Goal: Find specific page/section: Find specific page/section

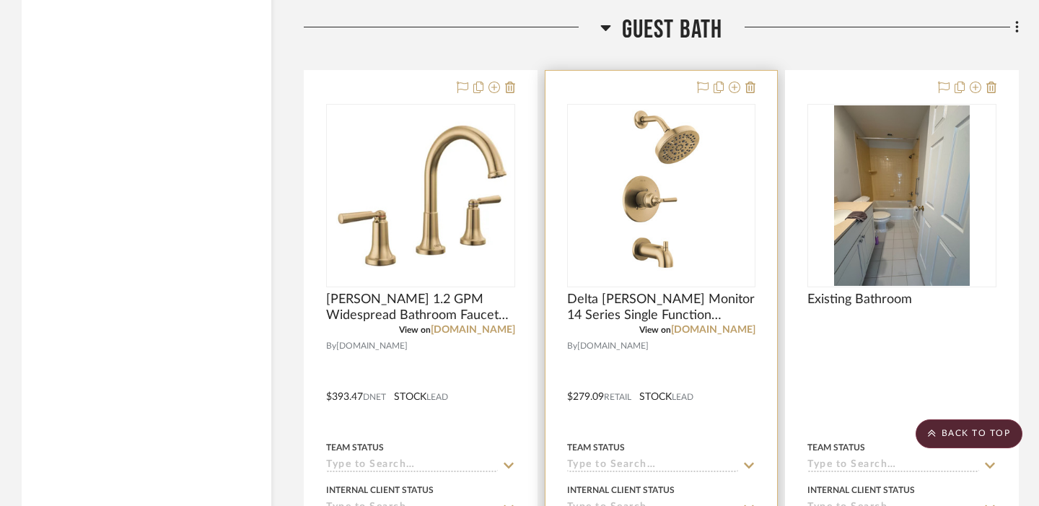
scroll to position [2278, 0]
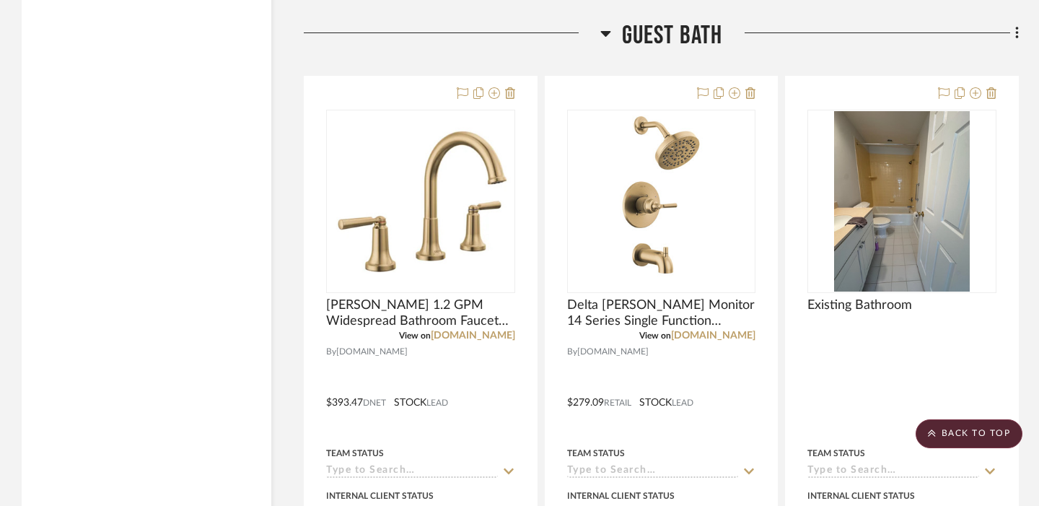
click at [605, 31] on icon at bounding box center [605, 34] width 10 height 6
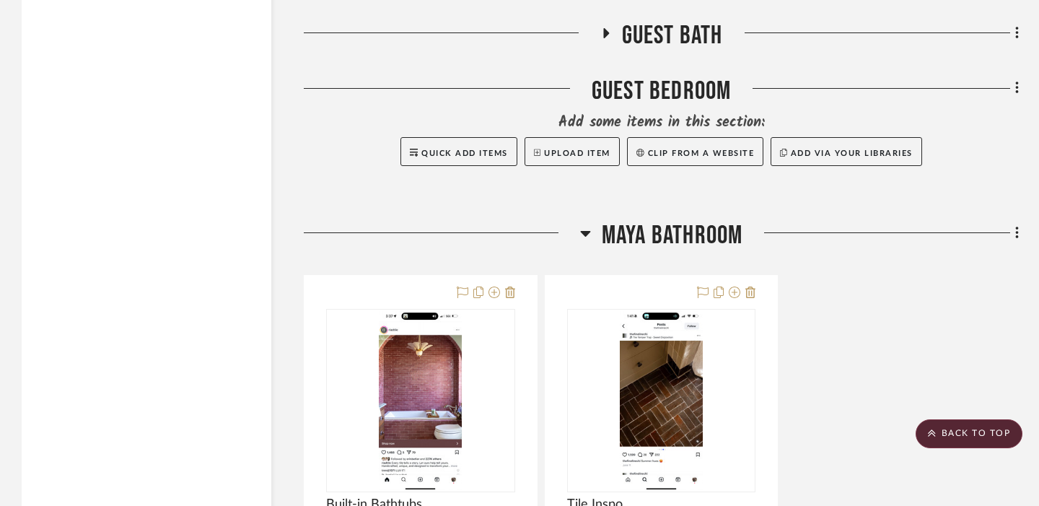
click at [582, 226] on icon at bounding box center [585, 232] width 11 height 17
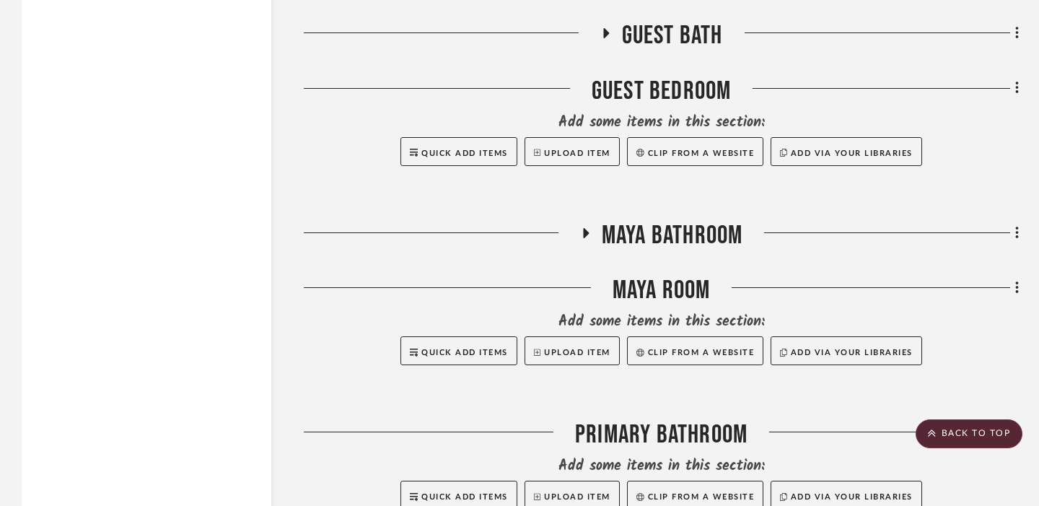
click at [583, 232] on icon at bounding box center [586, 233] width 6 height 10
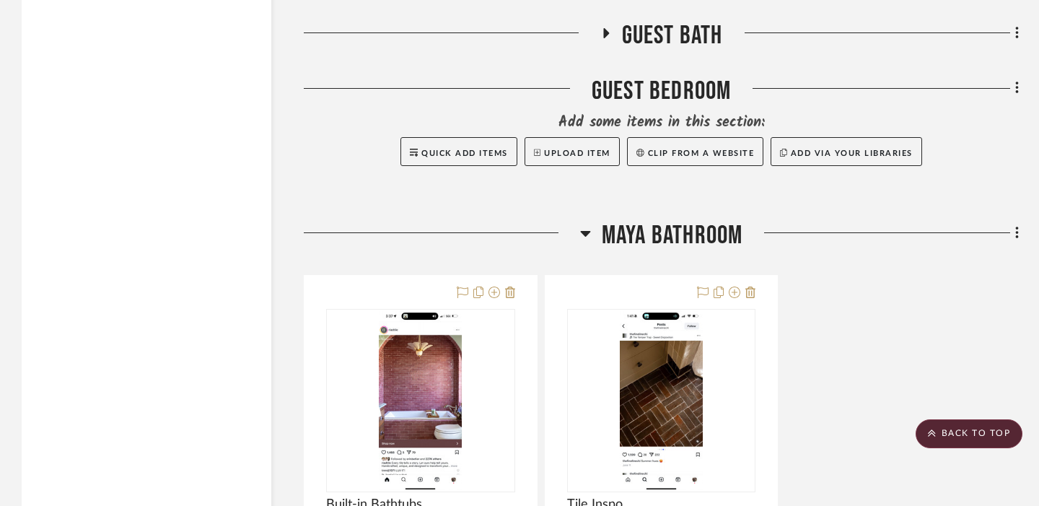
click at [583, 232] on icon at bounding box center [585, 234] width 10 height 6
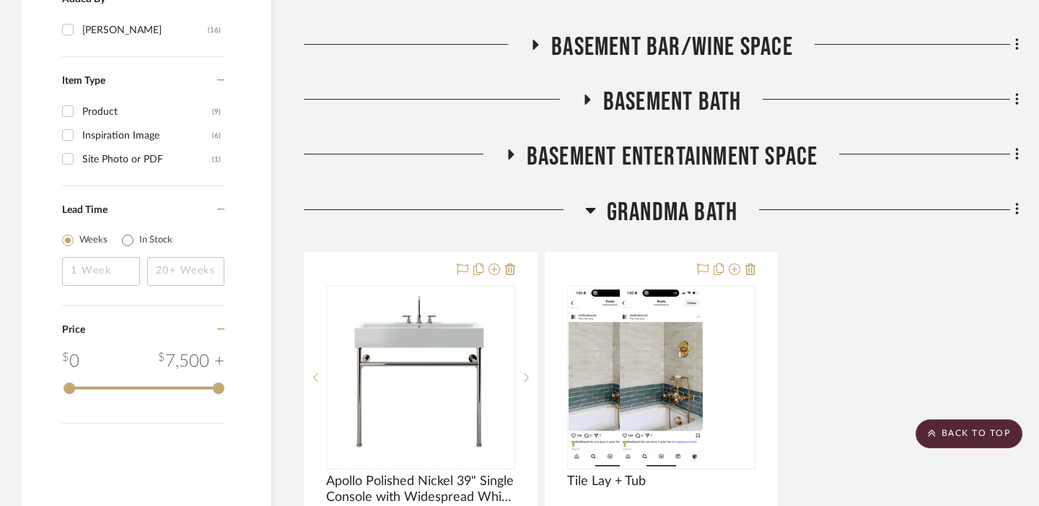
scroll to position [1246, 0]
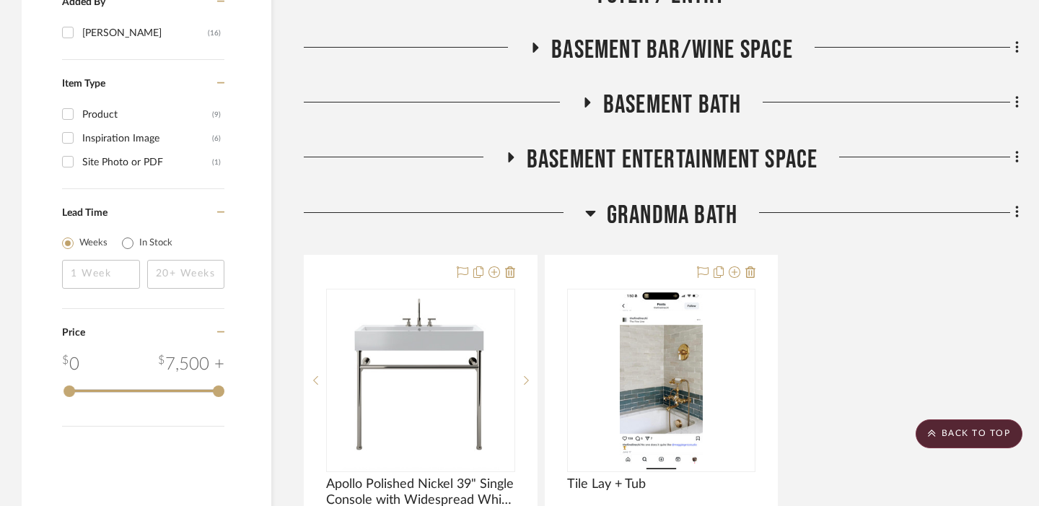
click at [591, 212] on icon at bounding box center [590, 214] width 10 height 6
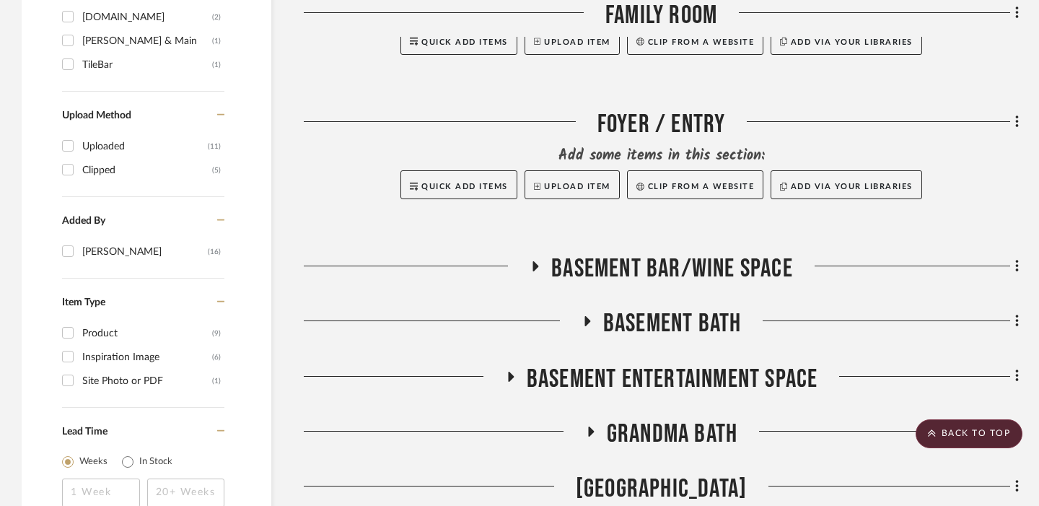
scroll to position [999, 0]
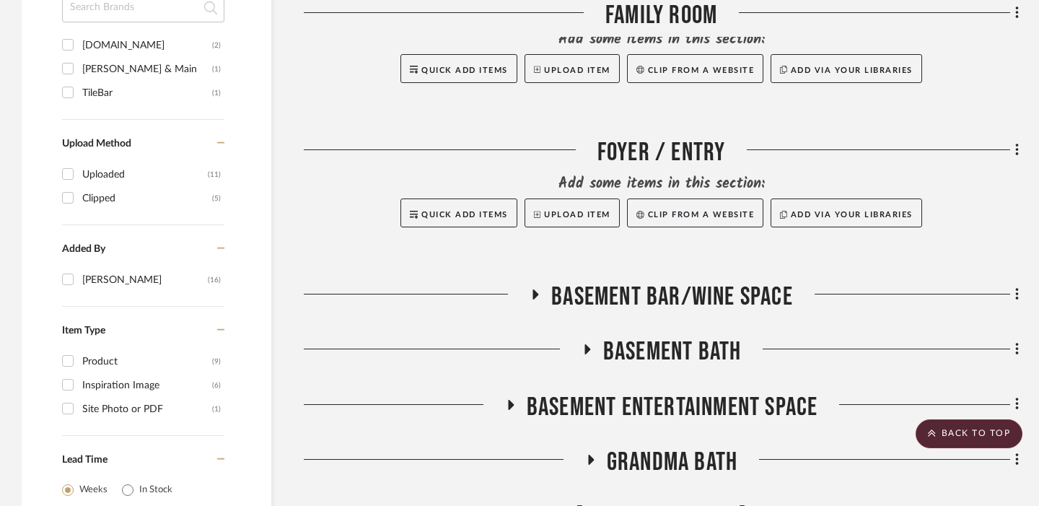
click at [508, 404] on icon at bounding box center [511, 405] width 6 height 10
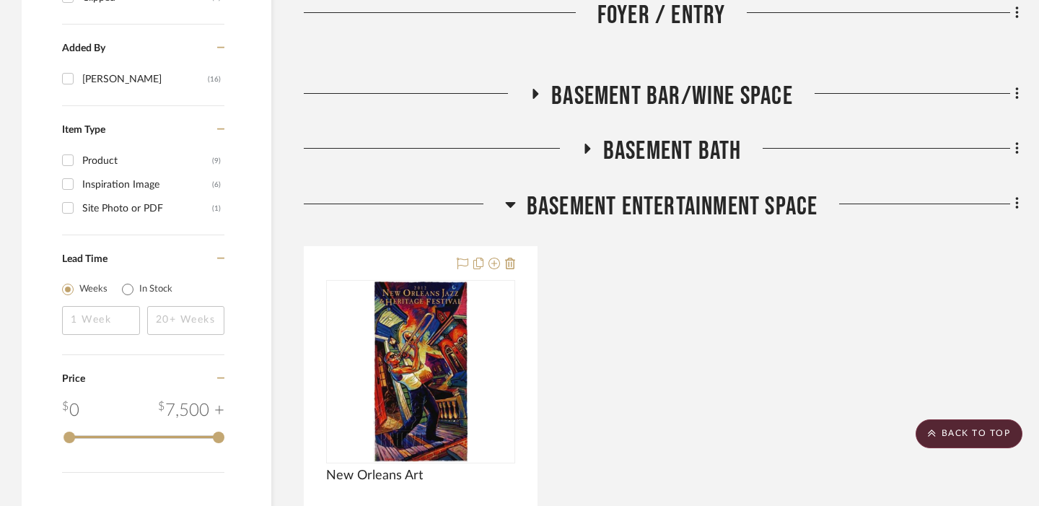
scroll to position [1197, 0]
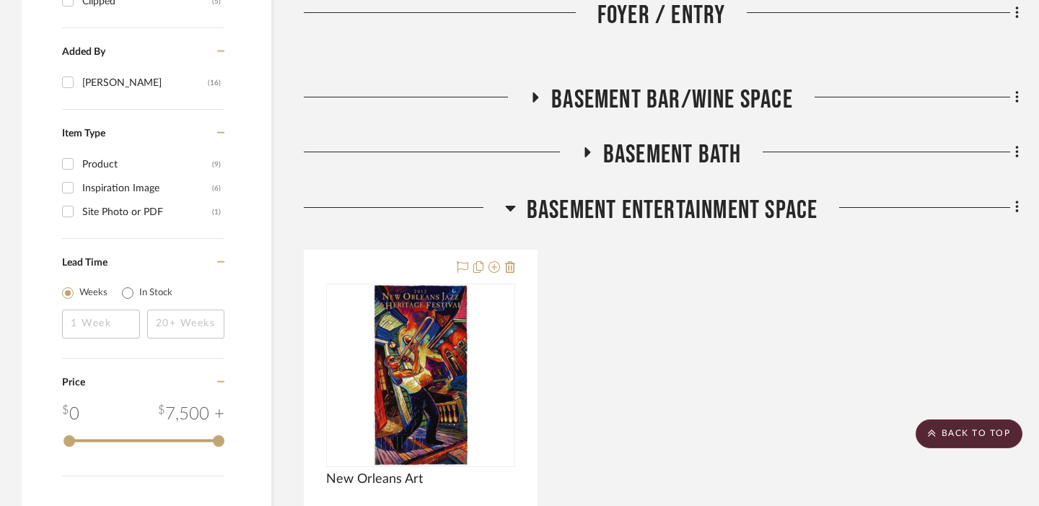
click at [511, 209] on icon at bounding box center [510, 207] width 11 height 17
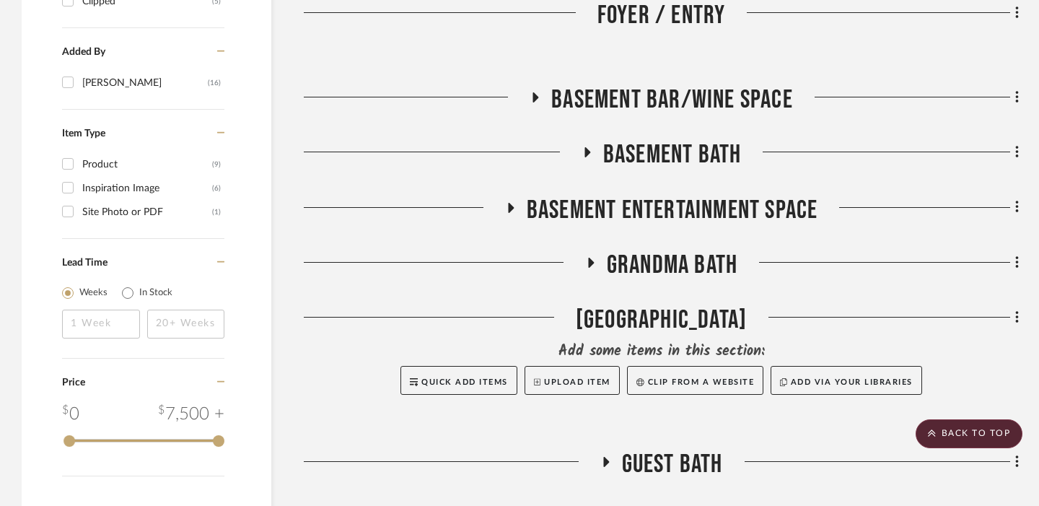
click at [585, 157] on icon at bounding box center [588, 152] width 6 height 10
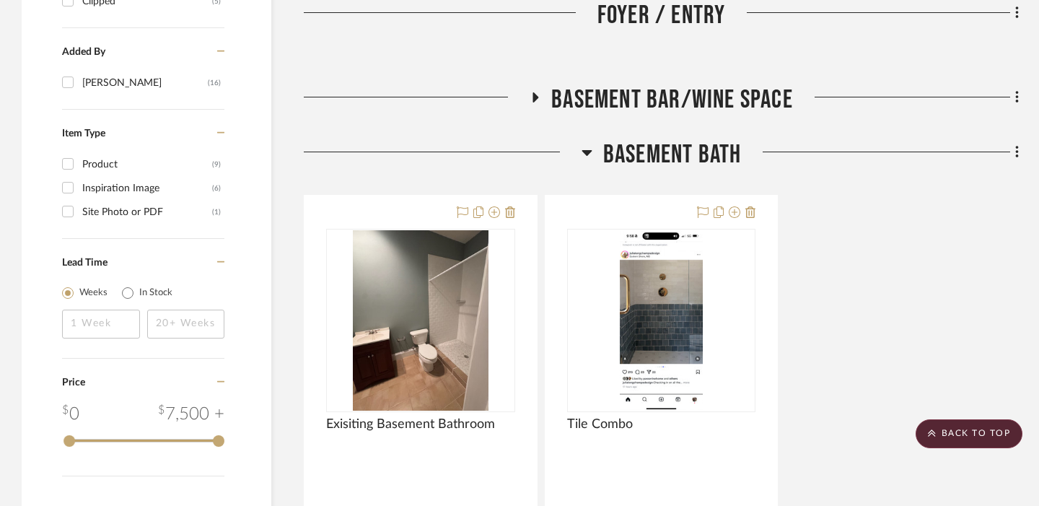
click at [587, 157] on icon at bounding box center [587, 152] width 11 height 17
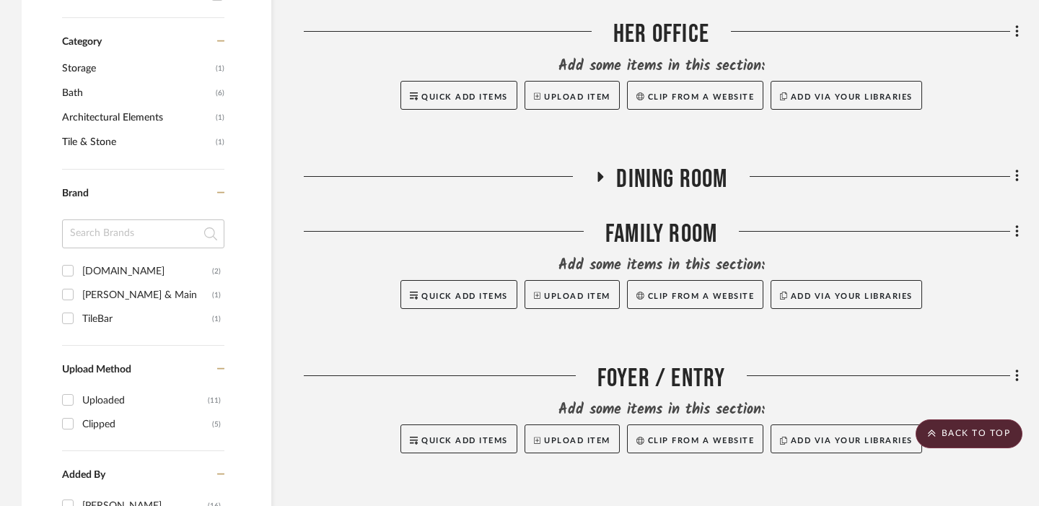
scroll to position [771, 0]
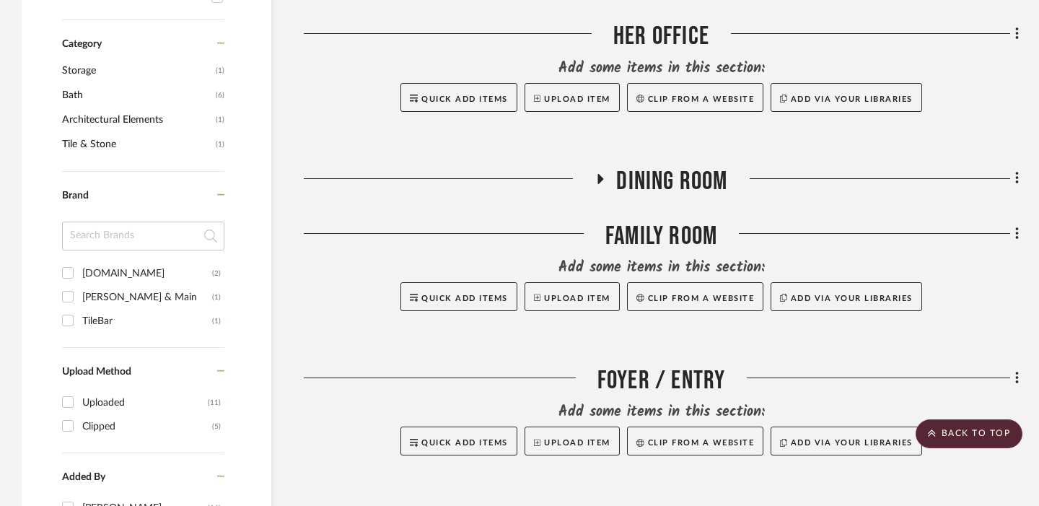
click at [599, 177] on icon at bounding box center [601, 179] width 6 height 10
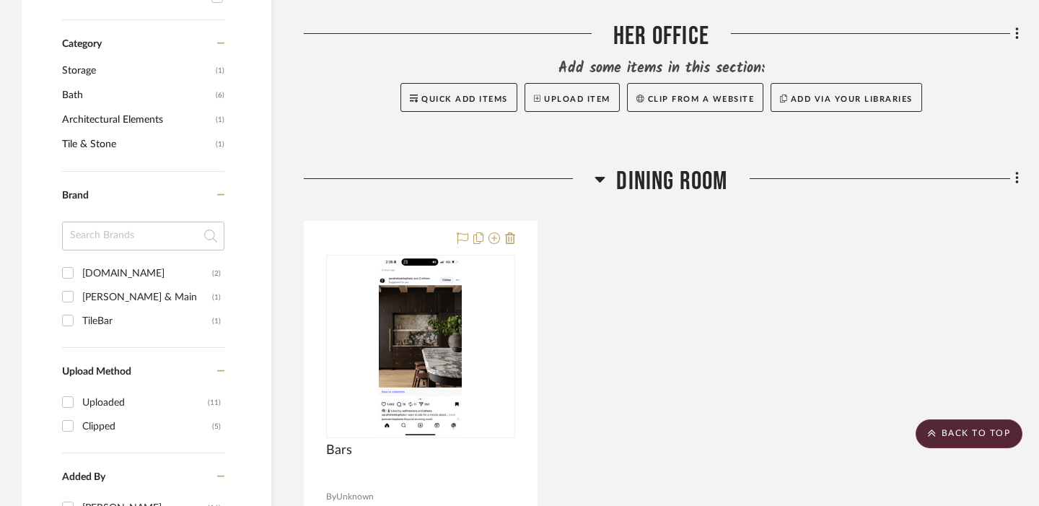
click at [599, 177] on icon at bounding box center [600, 180] width 10 height 6
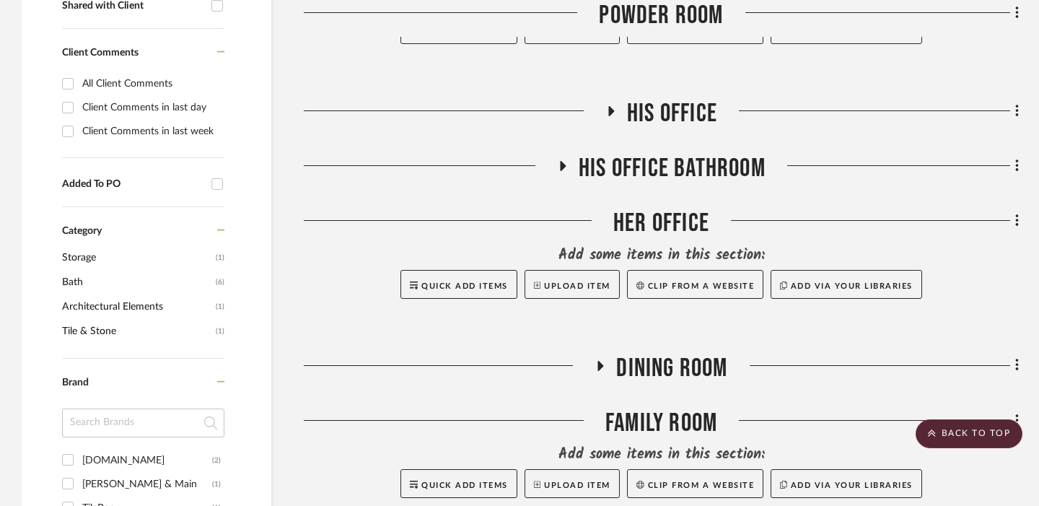
scroll to position [562, 0]
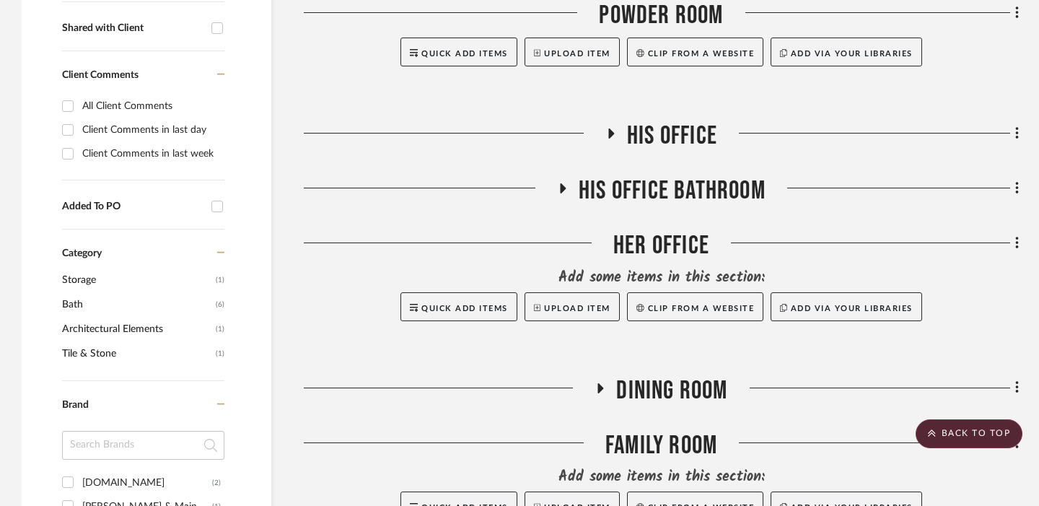
click at [563, 191] on icon at bounding box center [562, 188] width 17 height 11
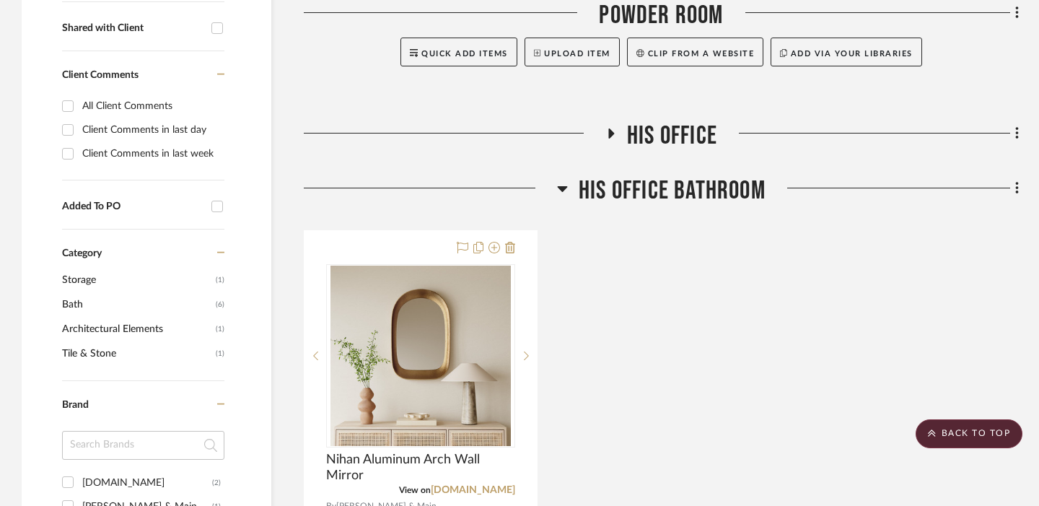
click at [563, 191] on icon at bounding box center [562, 188] width 11 height 17
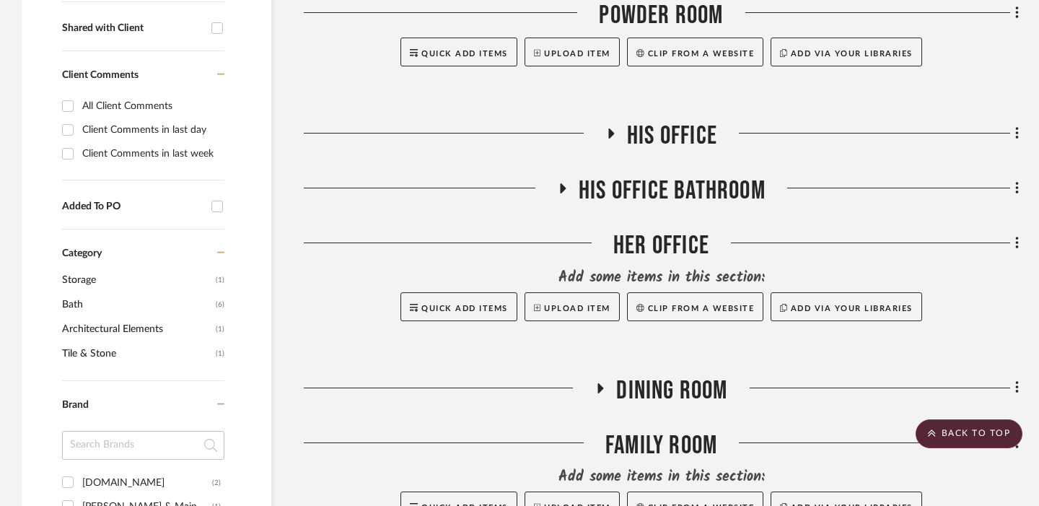
click at [608, 134] on icon at bounding box center [611, 133] width 17 height 11
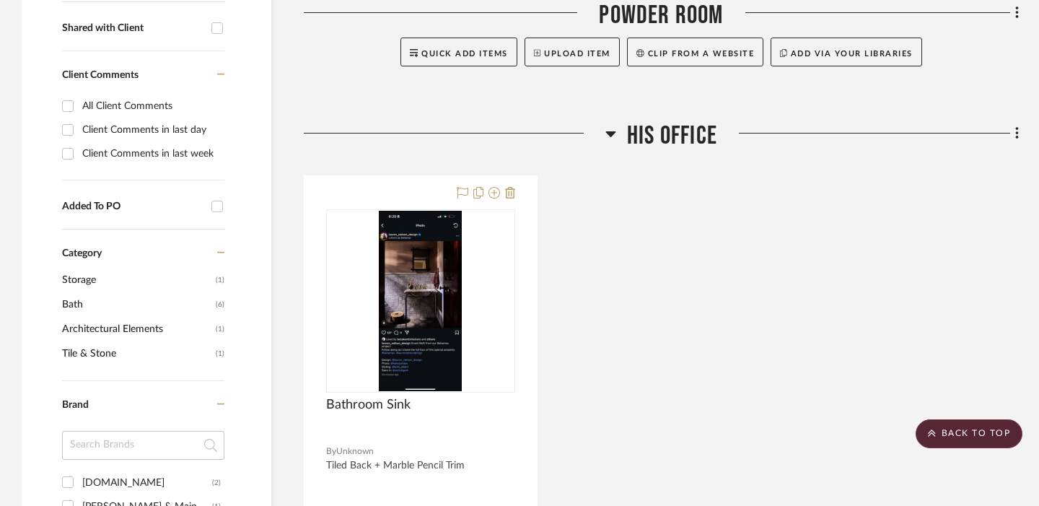
click at [609, 134] on icon at bounding box center [611, 134] width 10 height 6
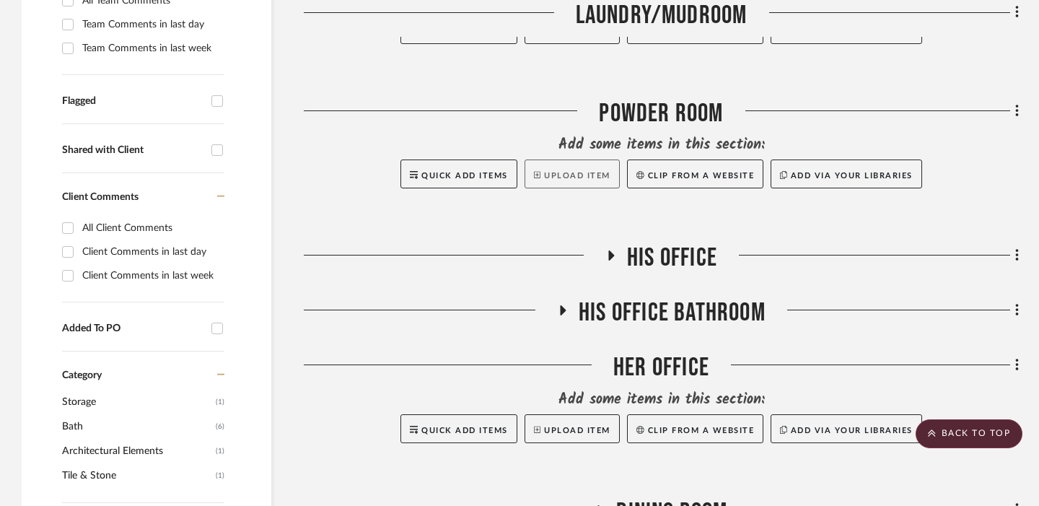
scroll to position [441, 0]
click at [612, 258] on icon at bounding box center [611, 255] width 17 height 11
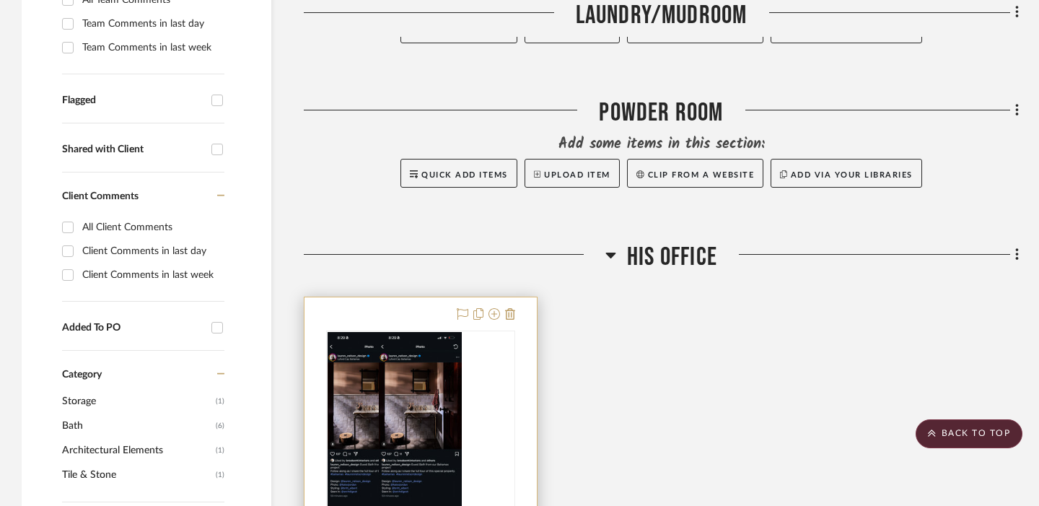
click at [411, 392] on img "0" at bounding box center [369, 422] width 83 height 180
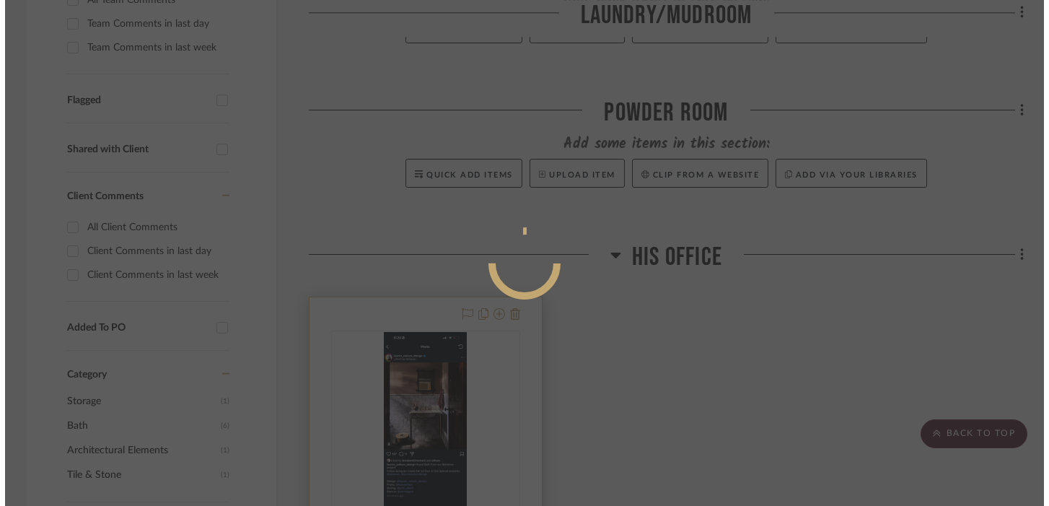
scroll to position [0, 0]
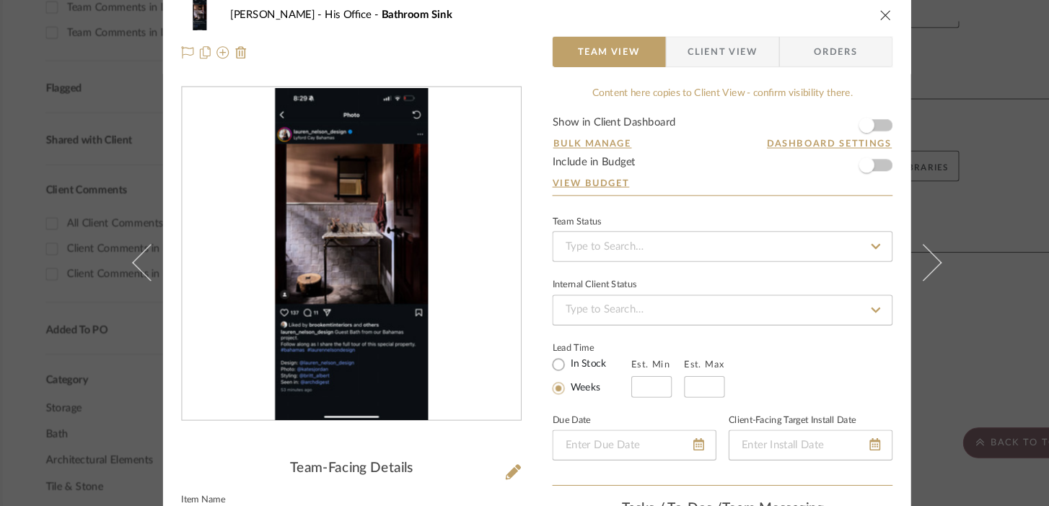
click at [965, 208] on div "[PERSON_NAME] His Office Bathroom Sink Team View Client View Orders Team-Facing…" at bounding box center [524, 253] width 1049 height 506
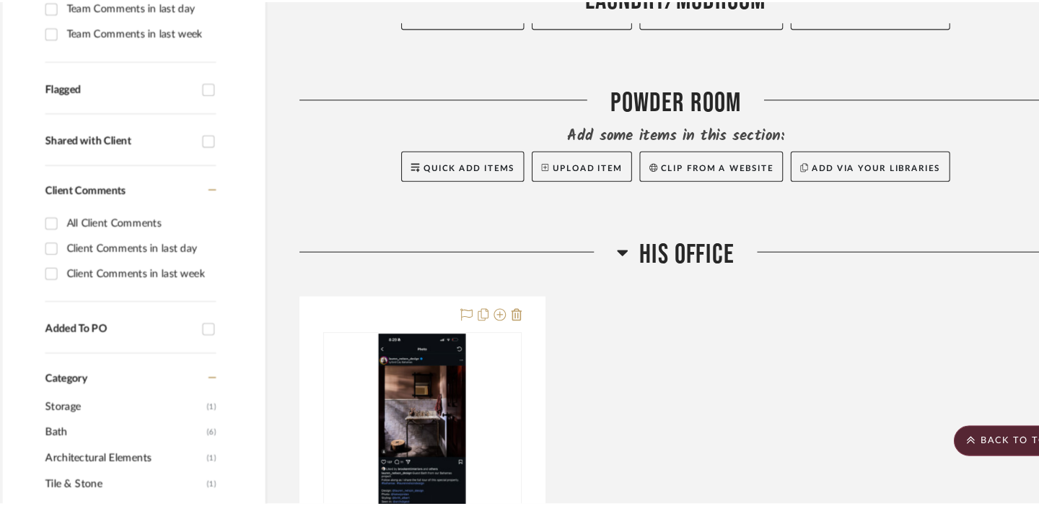
scroll to position [441, 0]
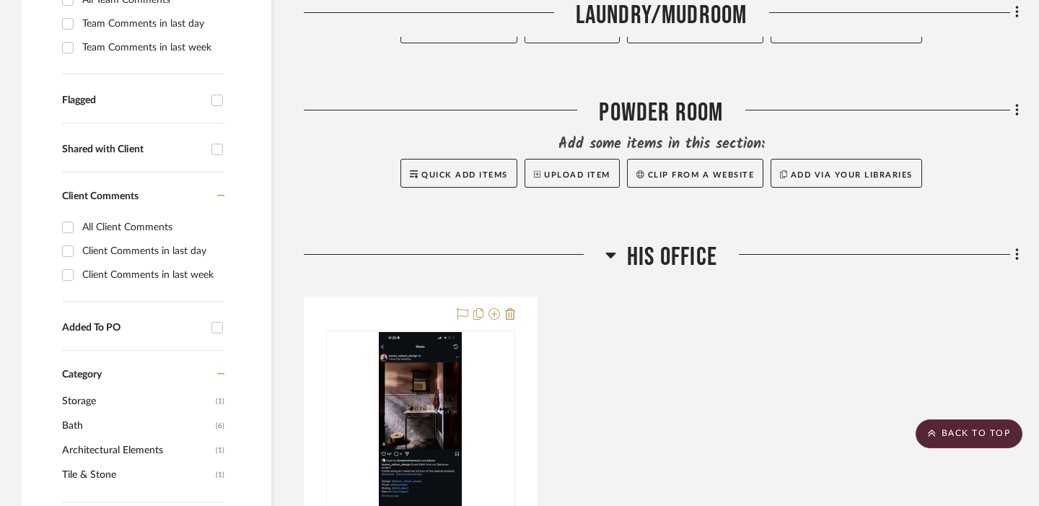
click at [608, 255] on icon at bounding box center [611, 256] width 10 height 6
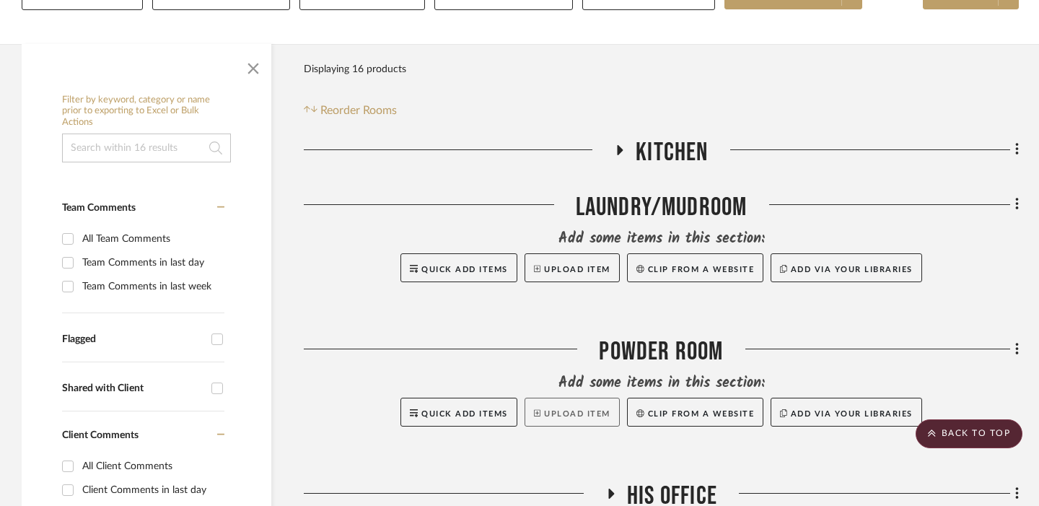
scroll to position [198, 0]
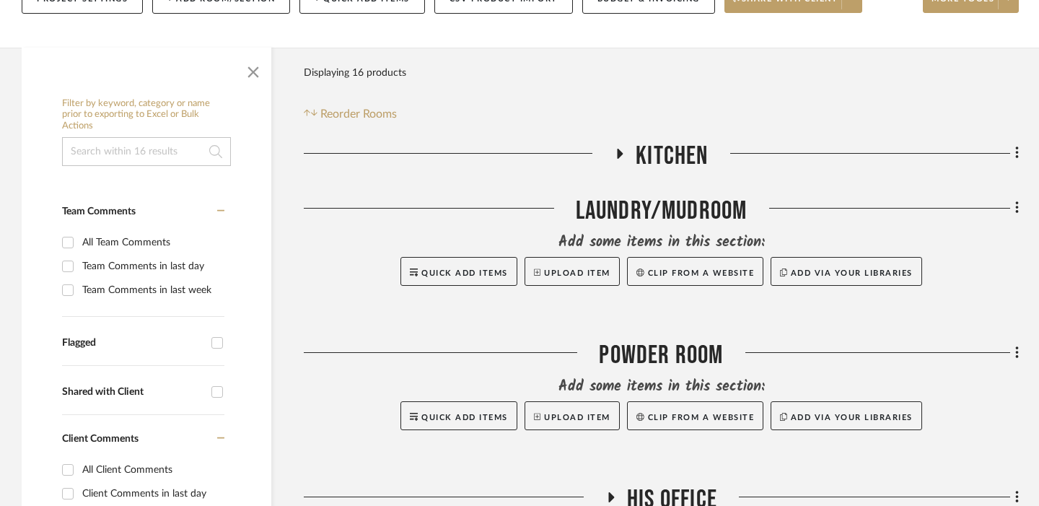
click at [620, 153] on icon at bounding box center [621, 154] width 6 height 10
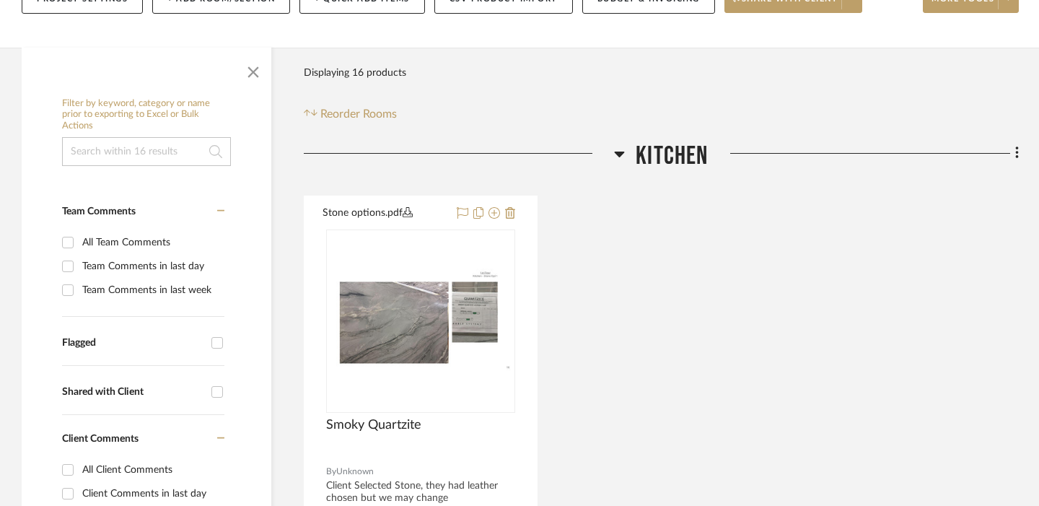
click at [618, 152] on icon at bounding box center [620, 155] width 10 height 6
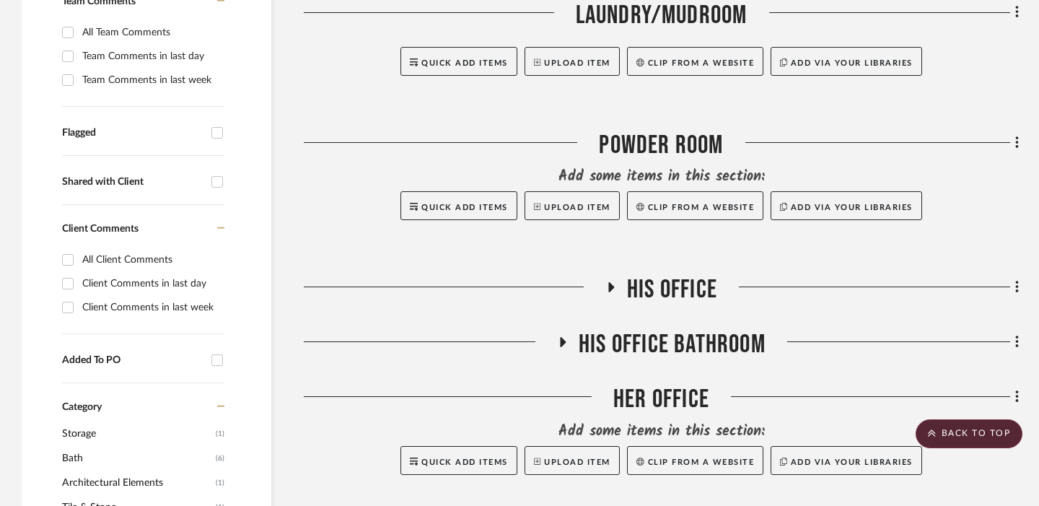
scroll to position [419, 0]
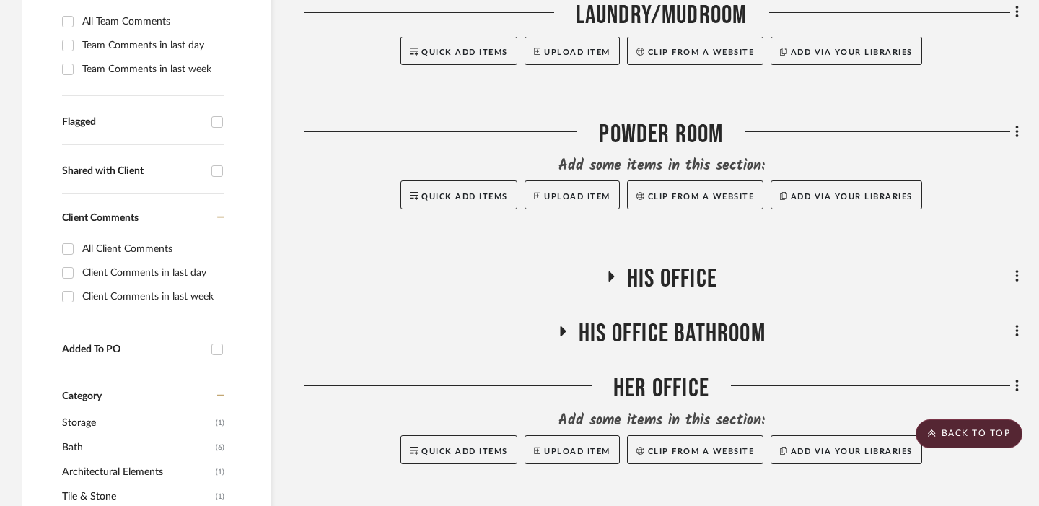
click at [606, 275] on icon at bounding box center [611, 276] width 17 height 11
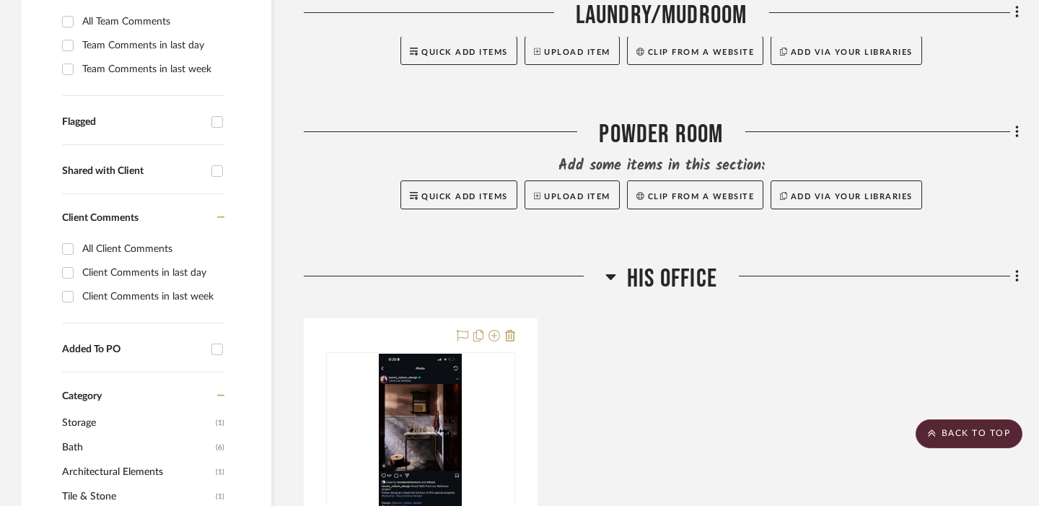
click at [606, 275] on icon at bounding box center [611, 277] width 10 height 6
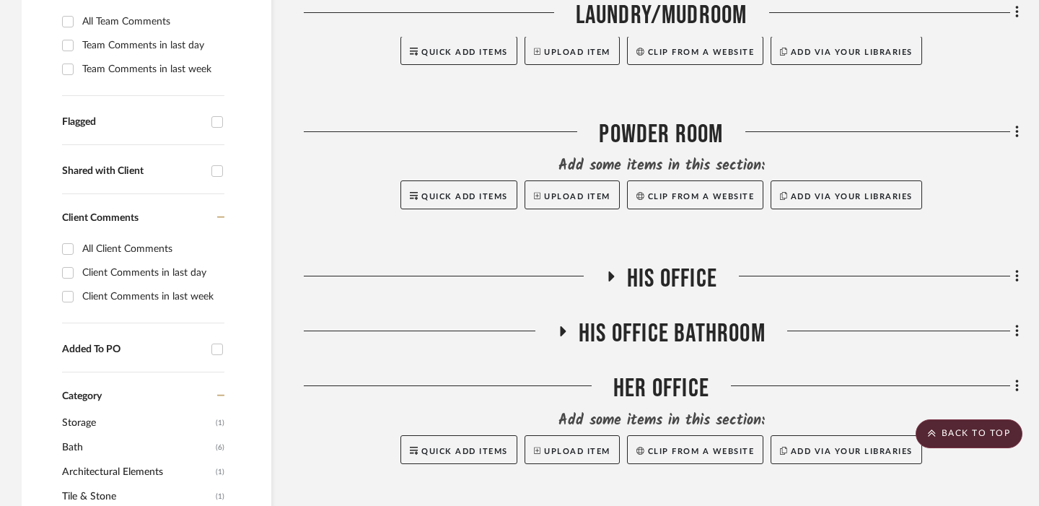
click at [564, 333] on icon at bounding box center [562, 331] width 17 height 11
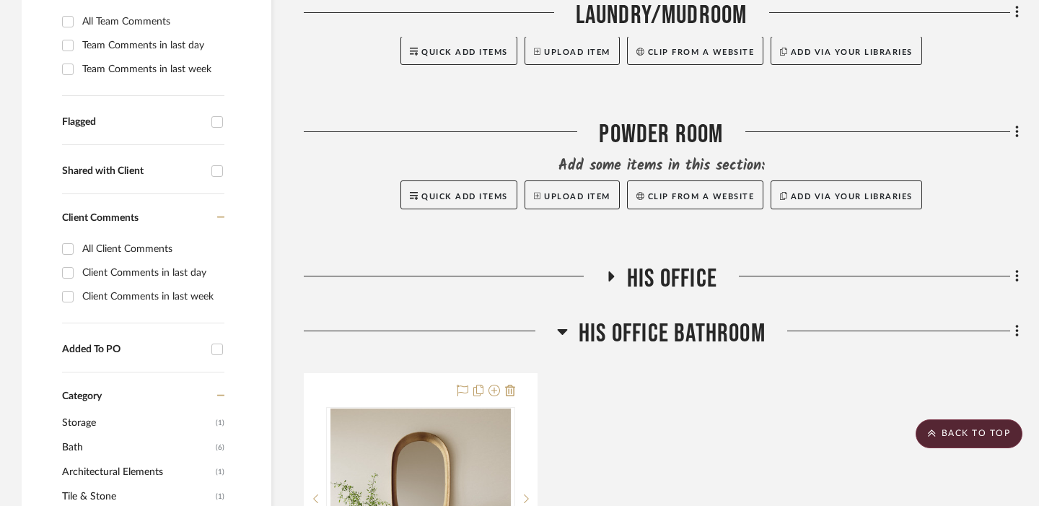
click at [564, 333] on icon at bounding box center [562, 331] width 11 height 17
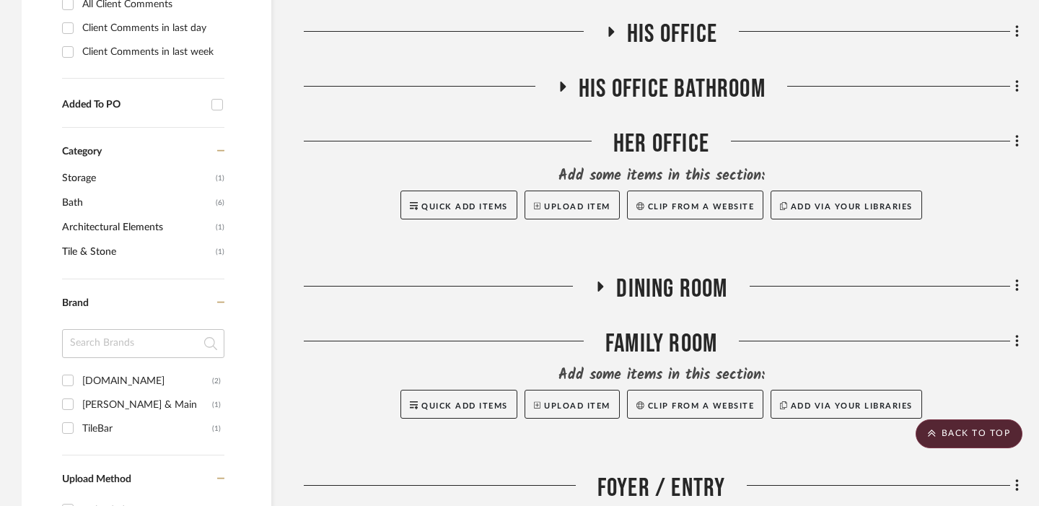
scroll to position [665, 0]
click at [603, 288] on icon at bounding box center [600, 285] width 17 height 11
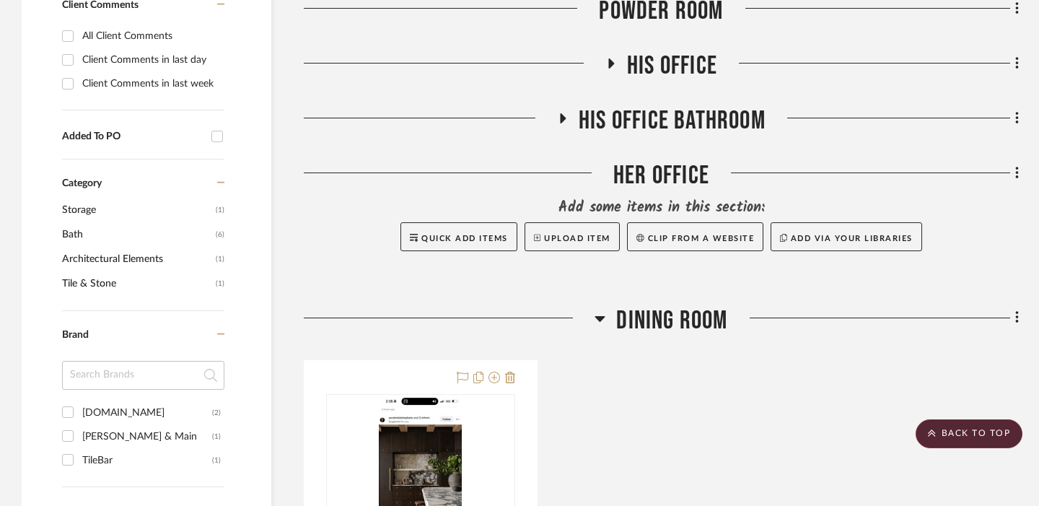
scroll to position [639, 0]
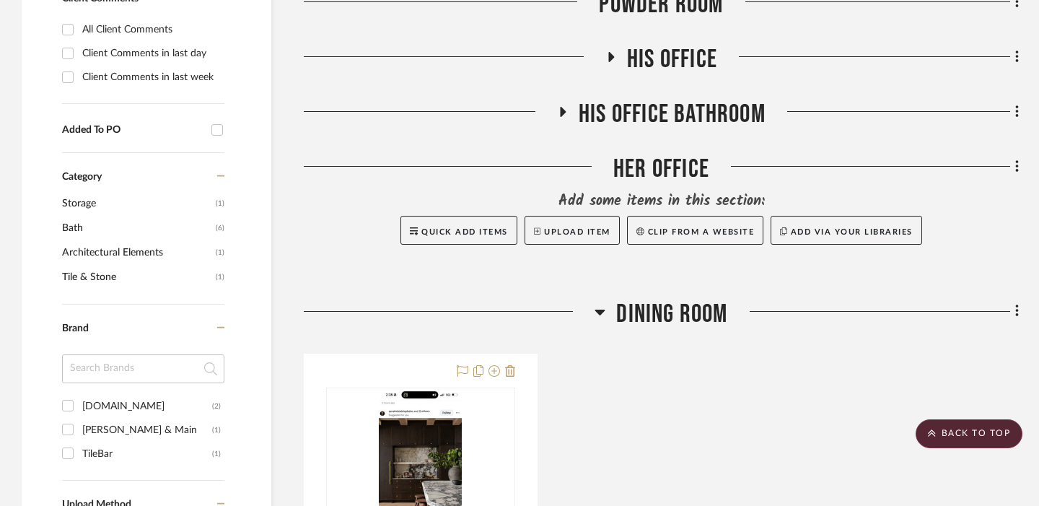
click at [600, 310] on icon at bounding box center [600, 313] width 10 height 6
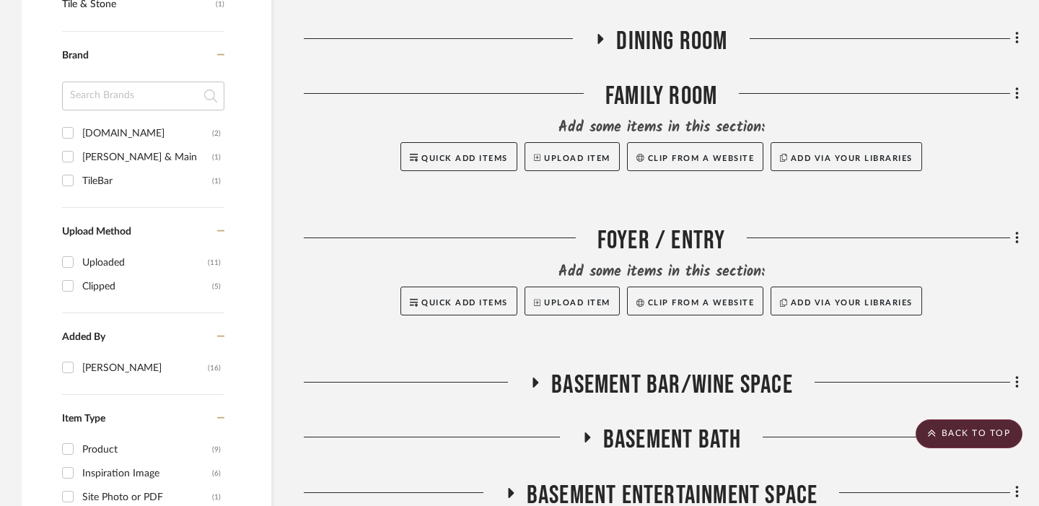
scroll to position [916, 0]
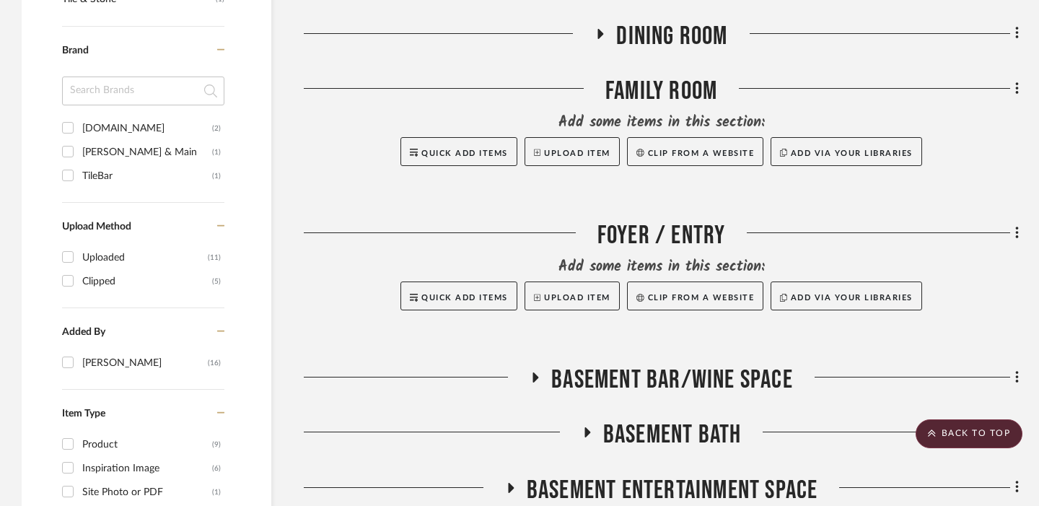
click at [534, 375] on icon at bounding box center [536, 377] width 6 height 10
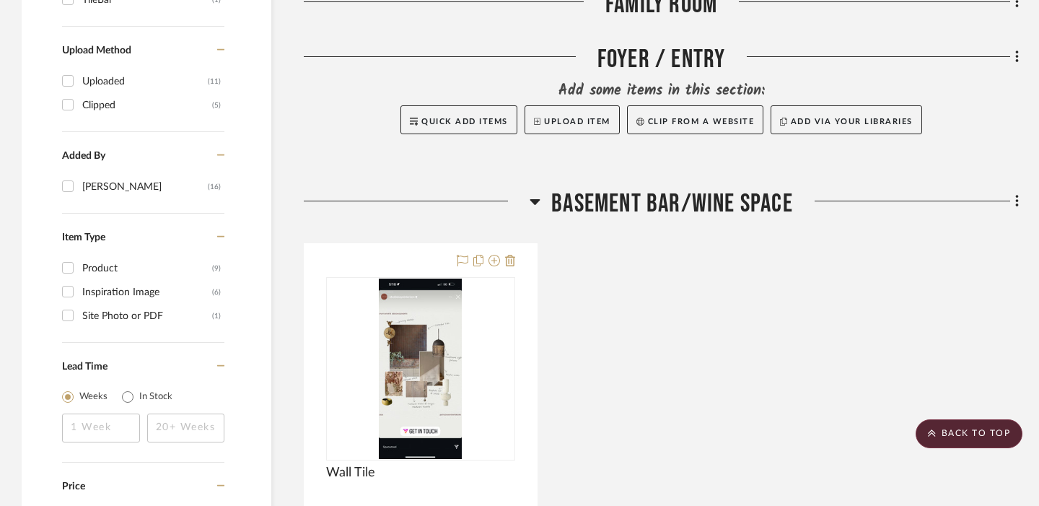
scroll to position [1093, 0]
click at [536, 203] on icon at bounding box center [535, 202] width 10 height 6
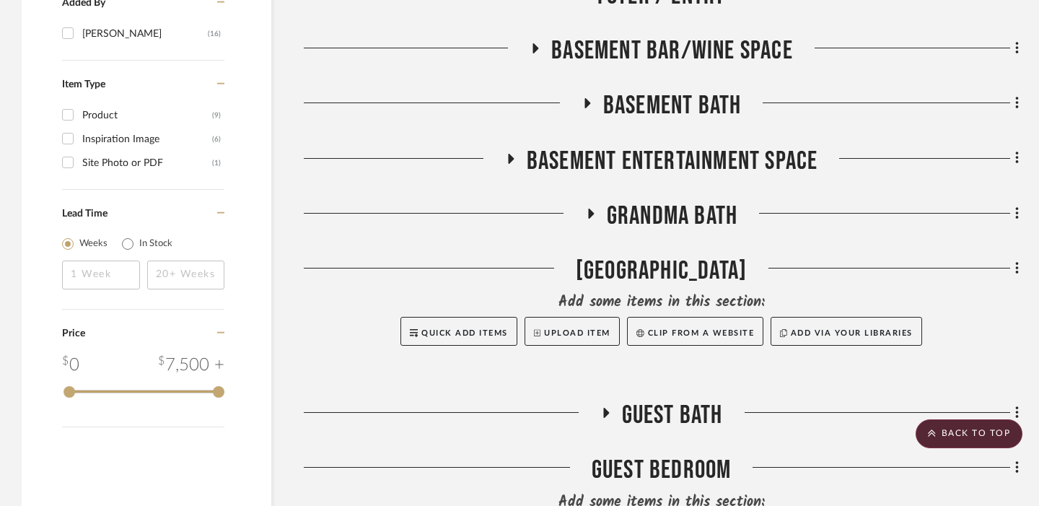
scroll to position [1255, 0]
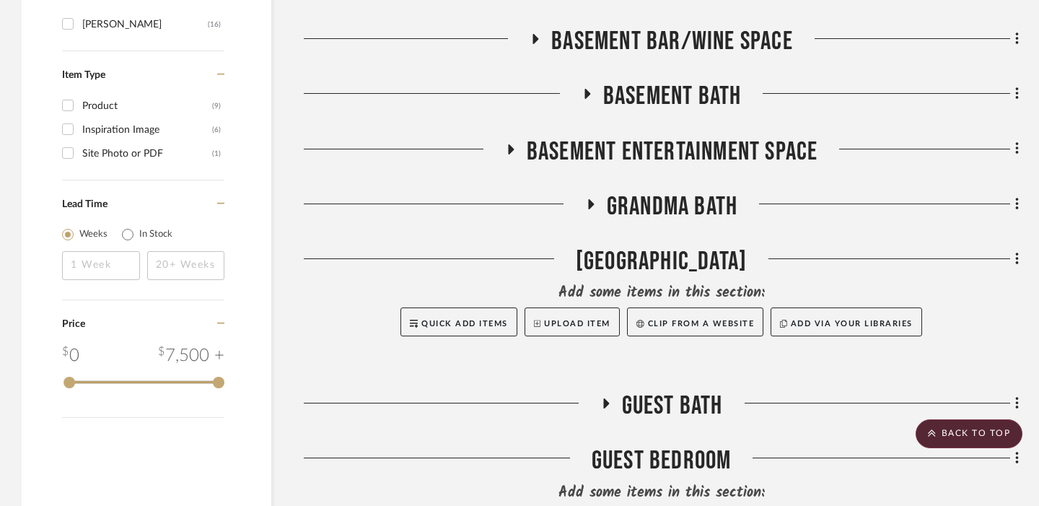
click at [608, 403] on icon at bounding box center [605, 403] width 17 height 11
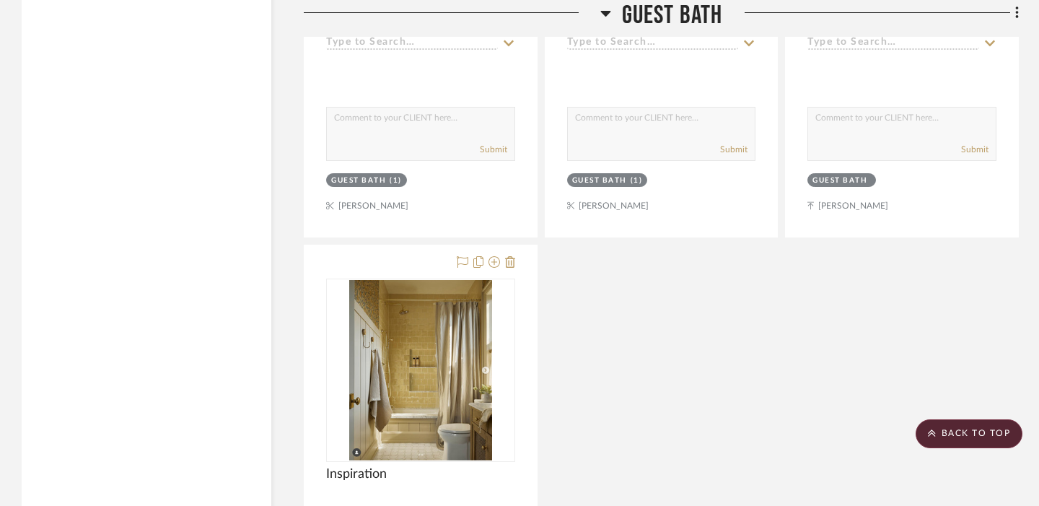
scroll to position [2104, 0]
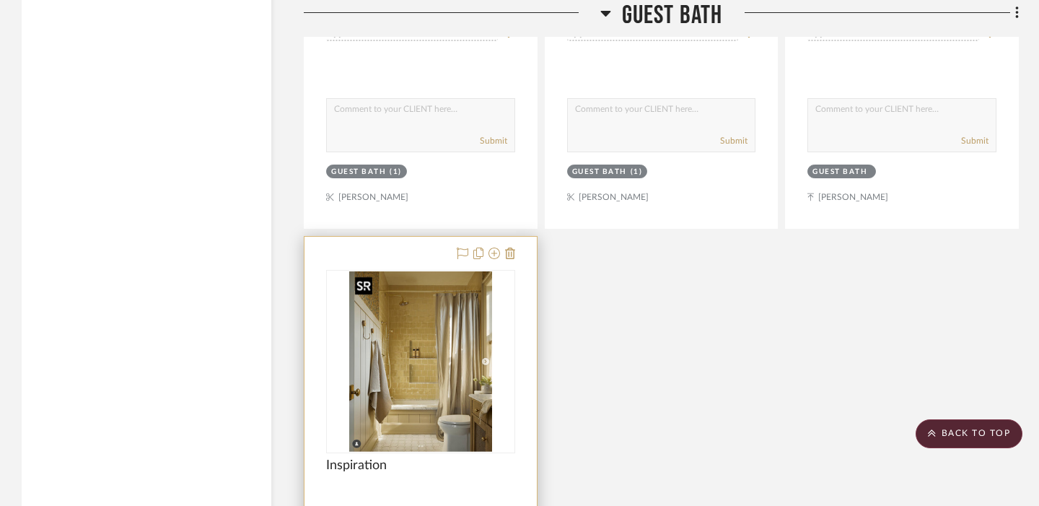
click at [385, 341] on img "0" at bounding box center [421, 361] width 144 height 180
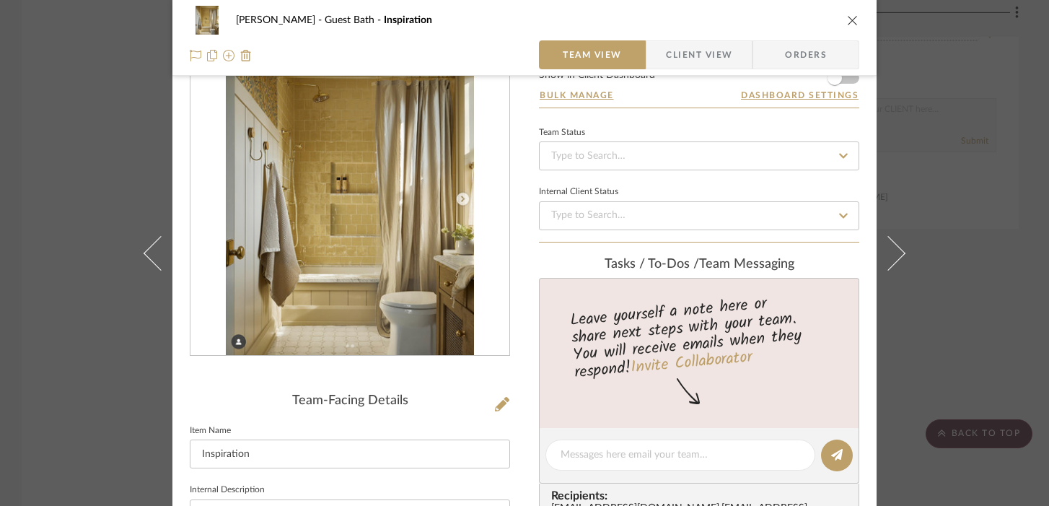
scroll to position [0, 0]
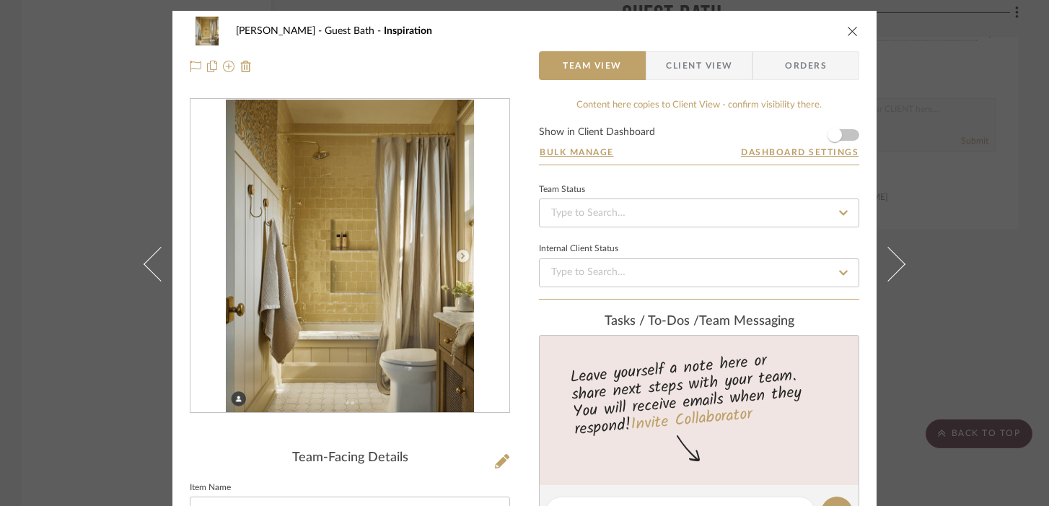
click at [123, 364] on div "[PERSON_NAME] Guest Bath Inspiration Team View Client View Orders Team-Facing D…" at bounding box center [524, 253] width 1049 height 506
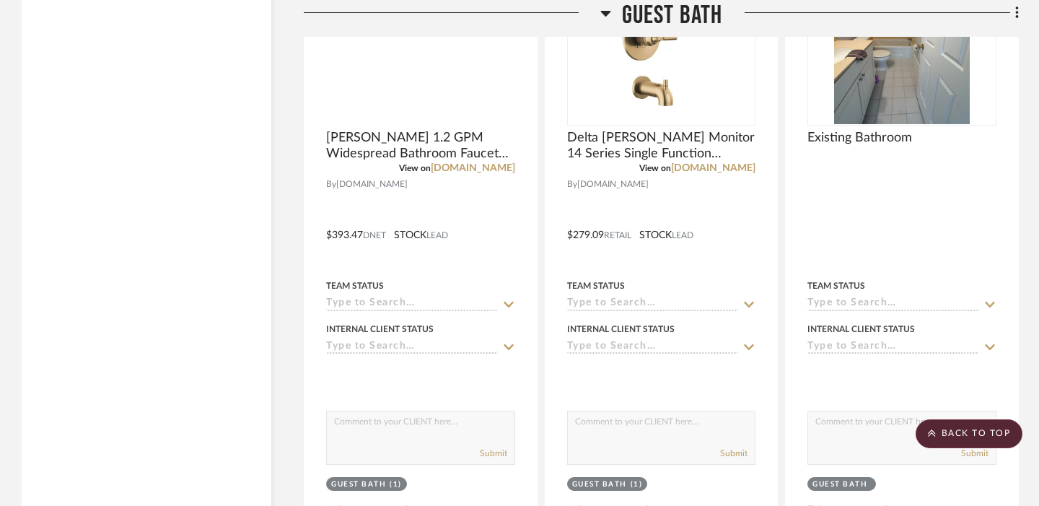
scroll to position [1617, 0]
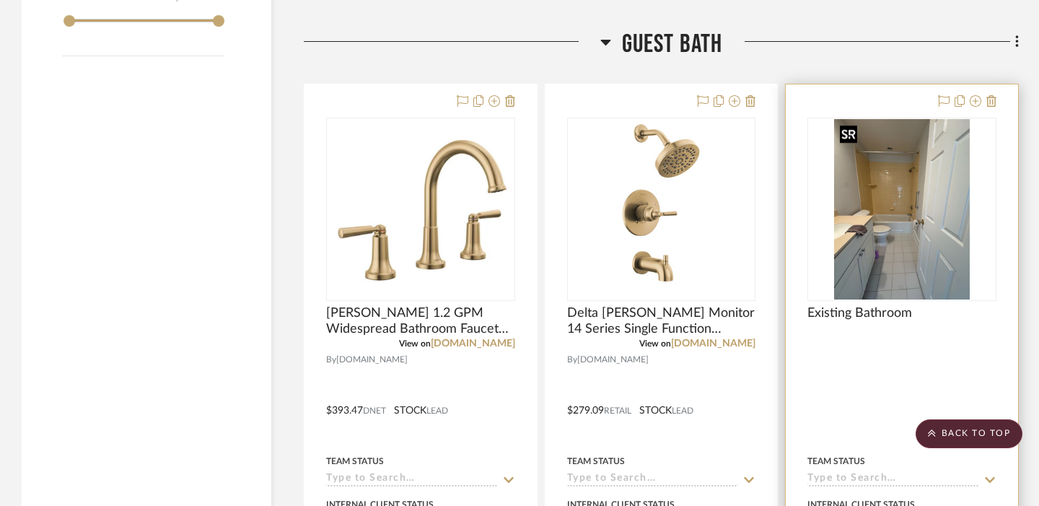
click at [901, 195] on img "0" at bounding box center [902, 209] width 136 height 180
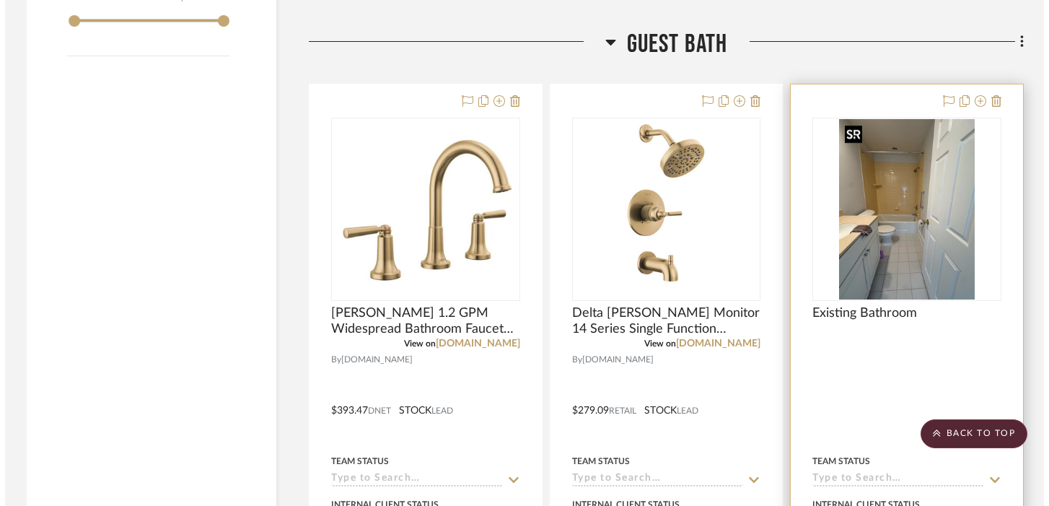
scroll to position [0, 0]
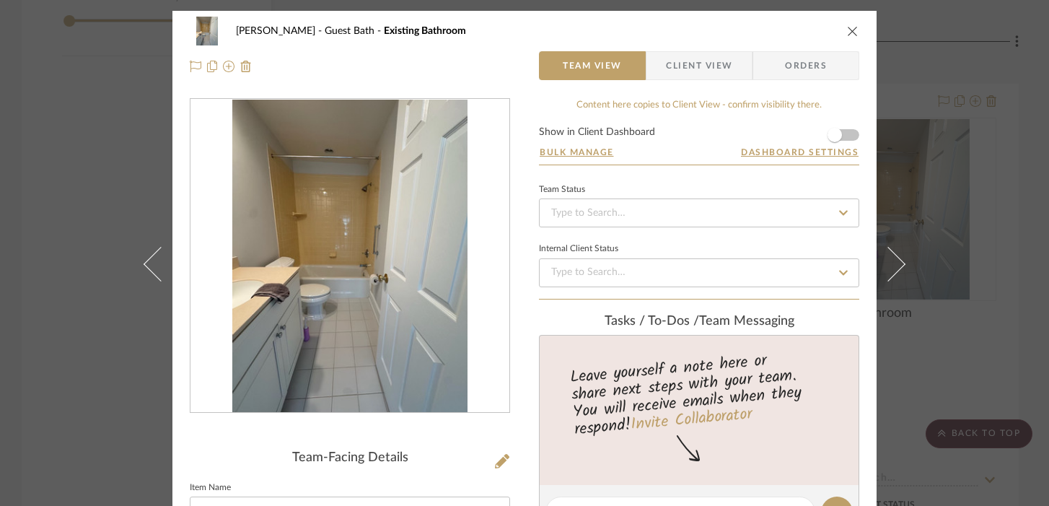
click at [110, 331] on div "[PERSON_NAME] Guest Bath Existing Bathroom Team View Client View Orders Team-Fa…" at bounding box center [524, 253] width 1049 height 506
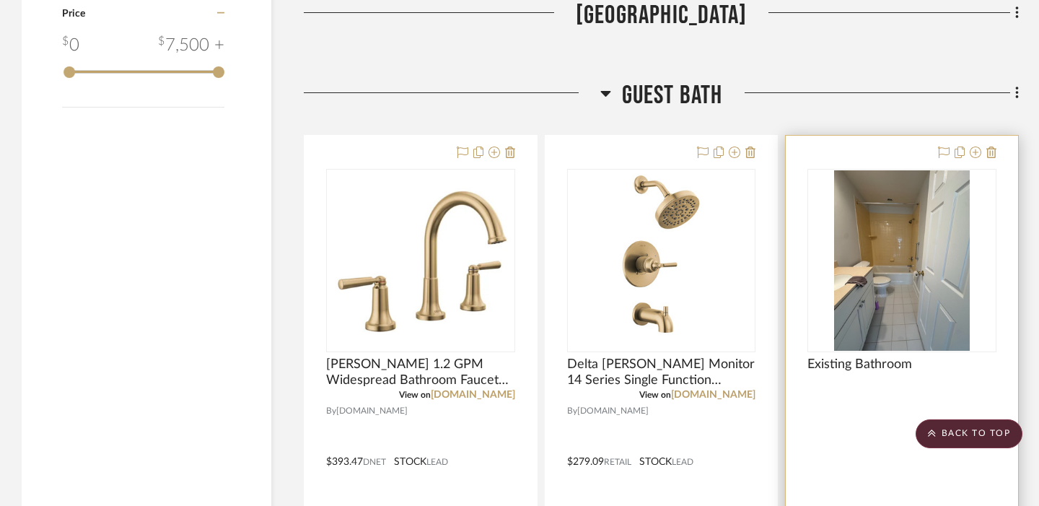
scroll to position [1564, 0]
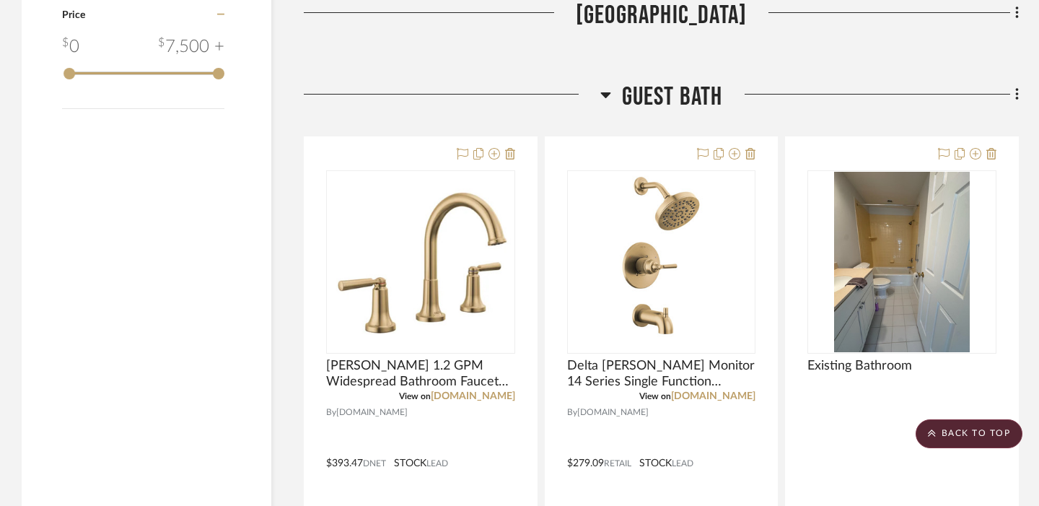
click at [605, 95] on icon at bounding box center [605, 95] width 10 height 6
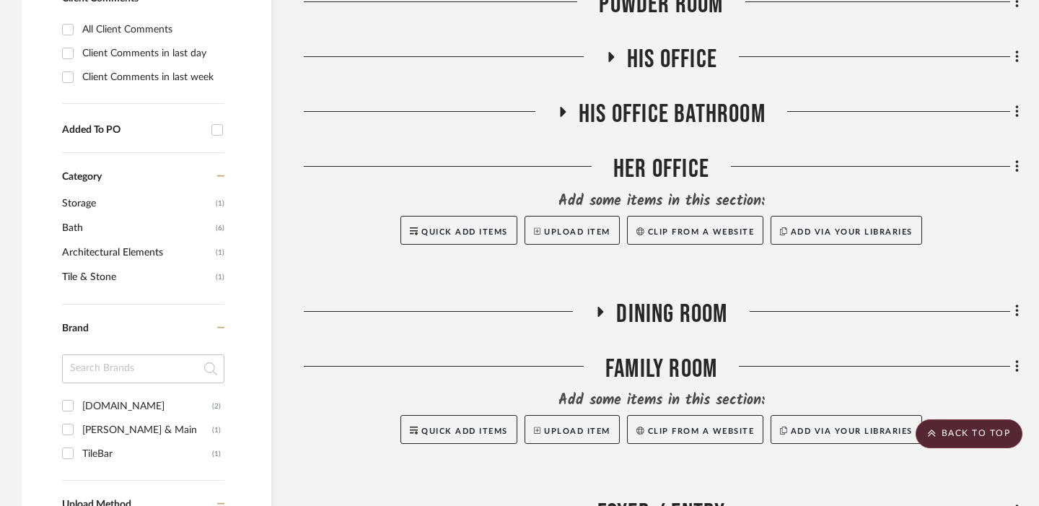
scroll to position [637, 0]
